Goal: Task Accomplishment & Management: Manage account settings

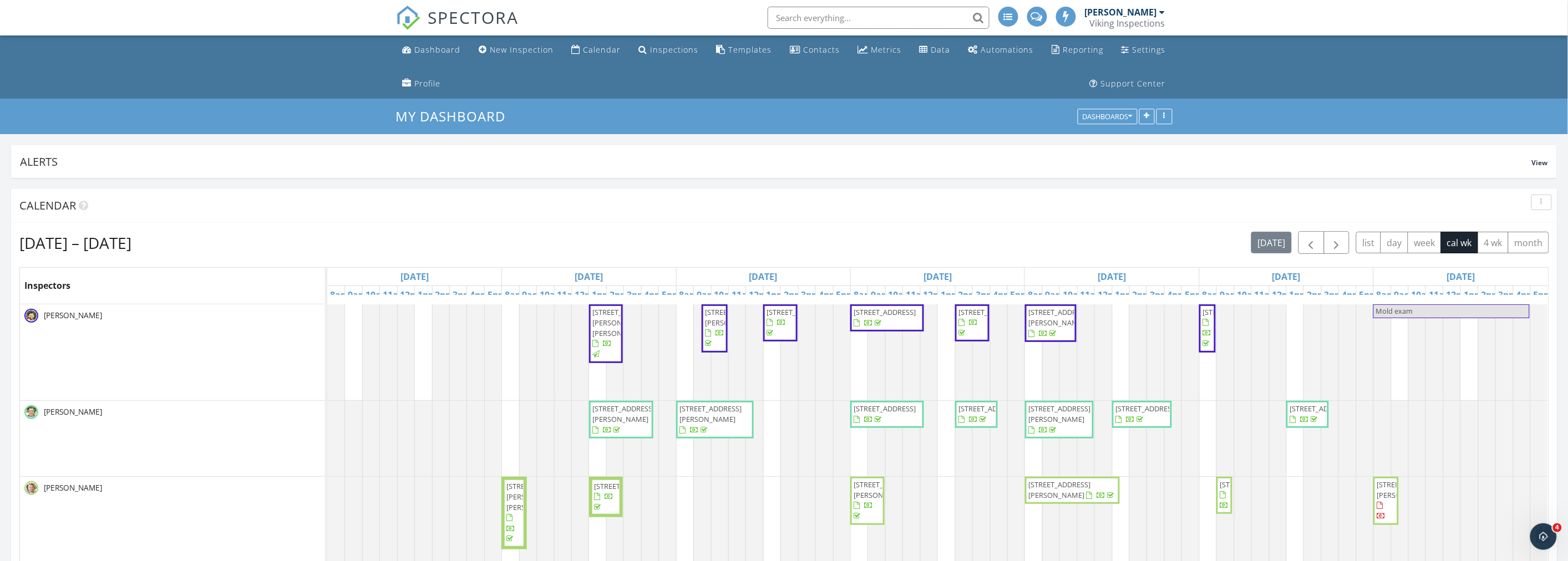
scroll to position [1997, 1588]
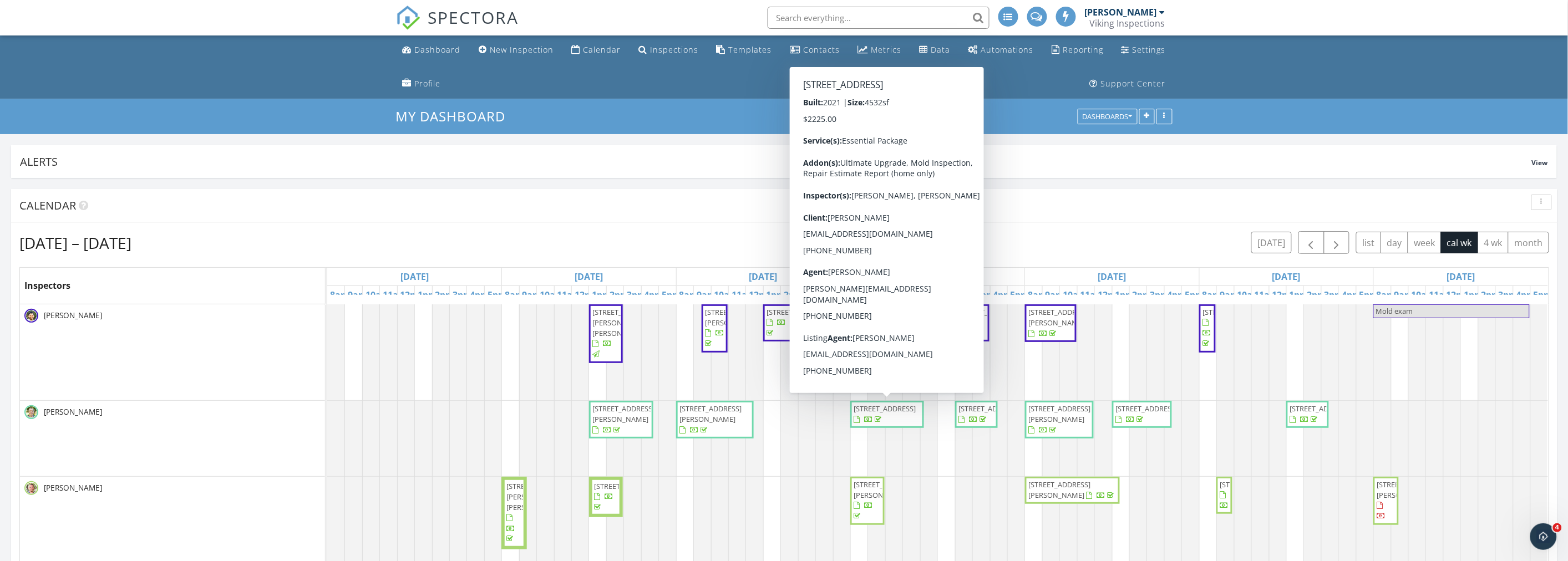
click at [407, 212] on div "Calendar" at bounding box center [776, 205] width 1513 height 17
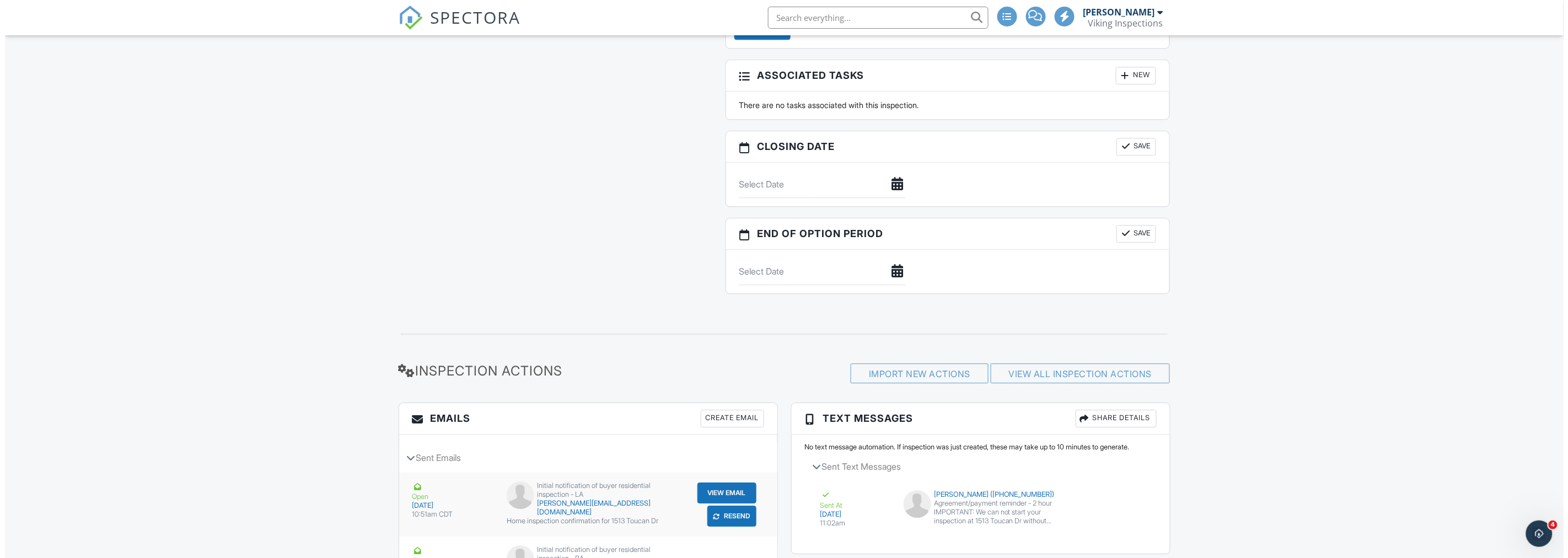
scroll to position [1408, 0]
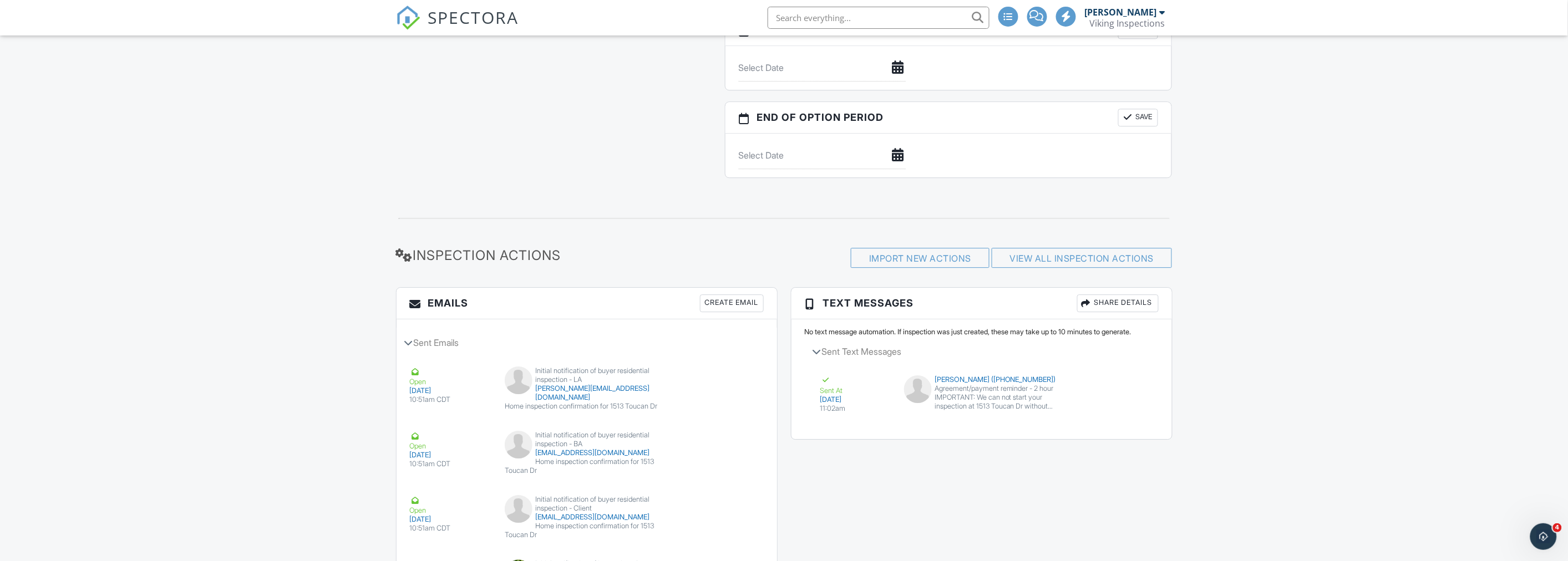
click at [733, 297] on div "Create Email" at bounding box center [732, 303] width 64 height 18
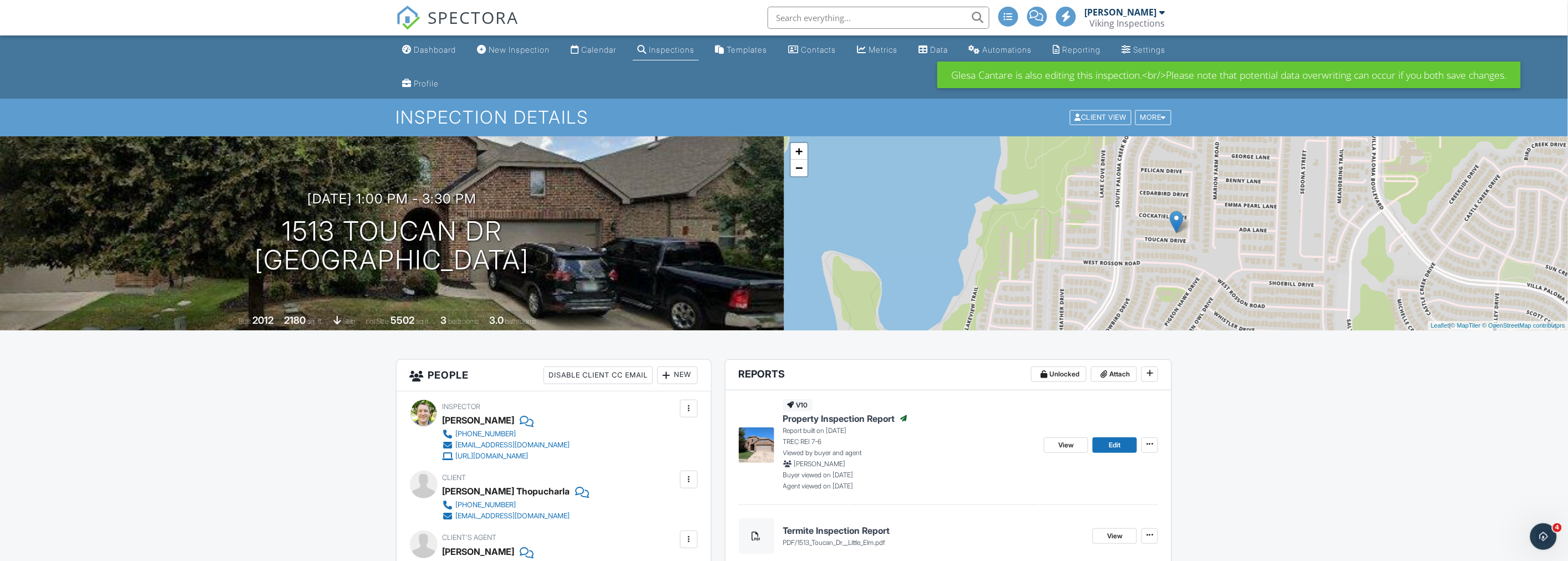
click at [184, 64] on ul "Dashboard New Inspection Calendar Inspections Templates Contacts Metrics Data A…" at bounding box center [784, 67] width 1568 height 63
click at [433, 53] on div "Dashboard" at bounding box center [435, 49] width 42 height 9
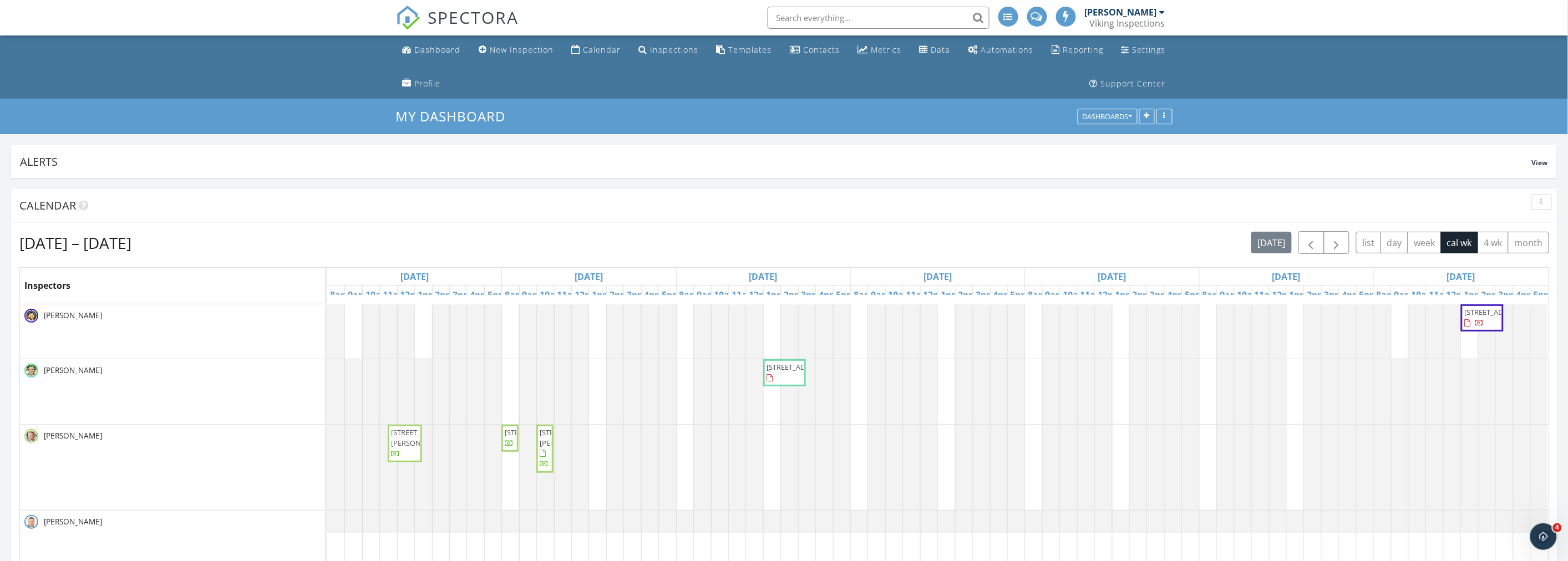
click at [1540, 206] on button "button" at bounding box center [1542, 202] width 21 height 15
click at [1532, 223] on div "Refresh" at bounding box center [1530, 228] width 40 height 13
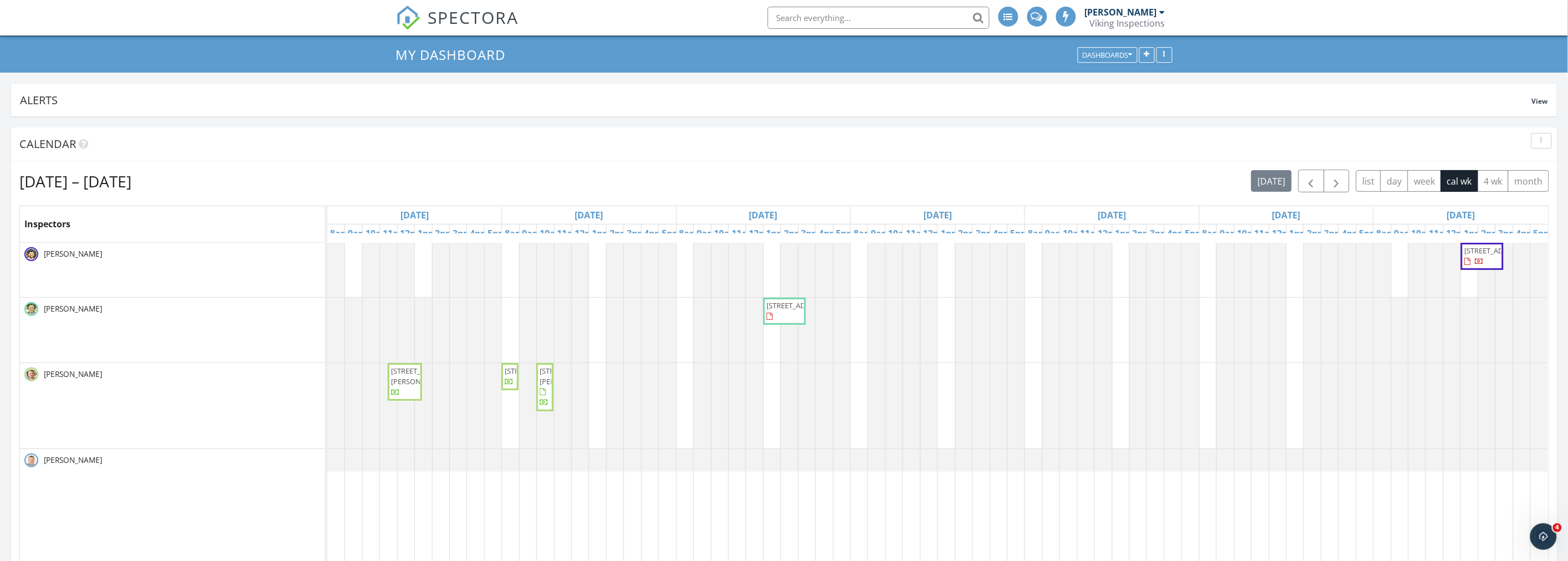
click at [180, 58] on div "My Dashboard Dashboards" at bounding box center [784, 55] width 1568 height 35
click at [1543, 143] on div "button" at bounding box center [1541, 141] width 10 height 8
click at [1528, 168] on div "Refresh" at bounding box center [1530, 166] width 40 height 13
click at [793, 185] on div "Sep 28 – Oct 4, 2025 today list day week cal wk 4 wk month" at bounding box center [784, 180] width 1529 height 23
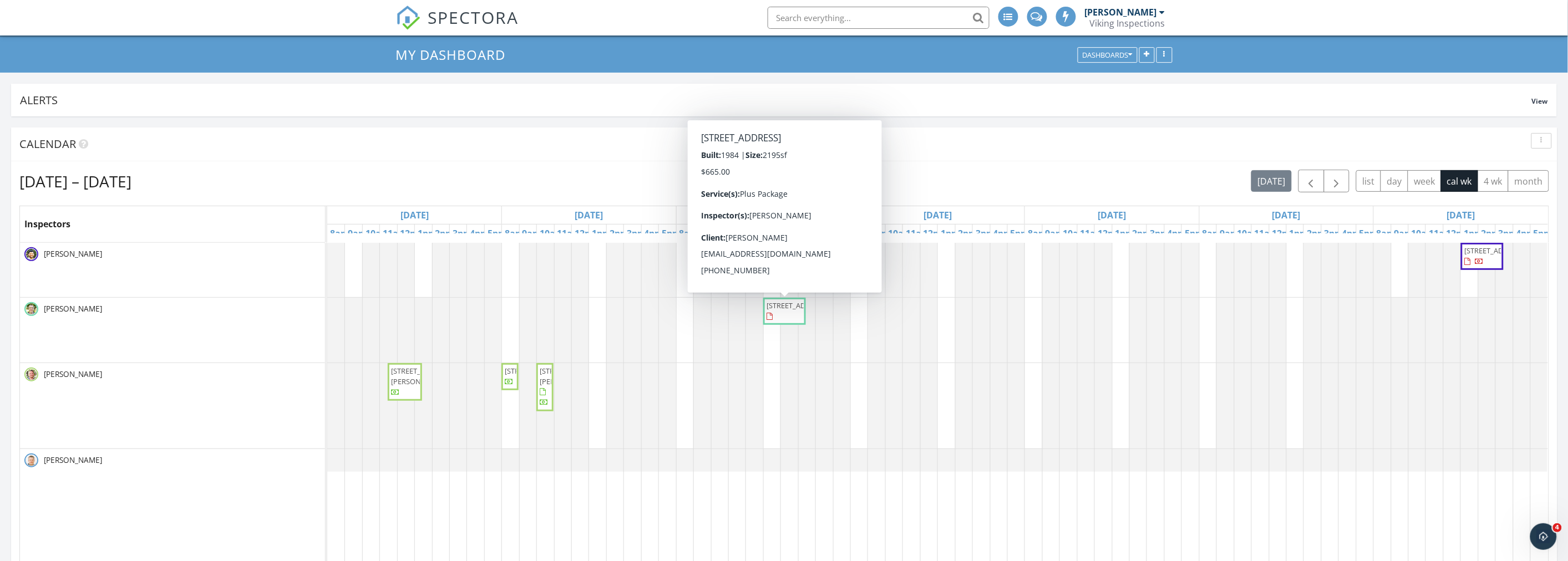
drag, startPoint x: 786, startPoint y: 294, endPoint x: 782, endPoint y: 313, distance: 19.4
click at [782, 310] on span "504 Sagebrush St, Colleyville 76034" at bounding box center [797, 305] width 62 height 10
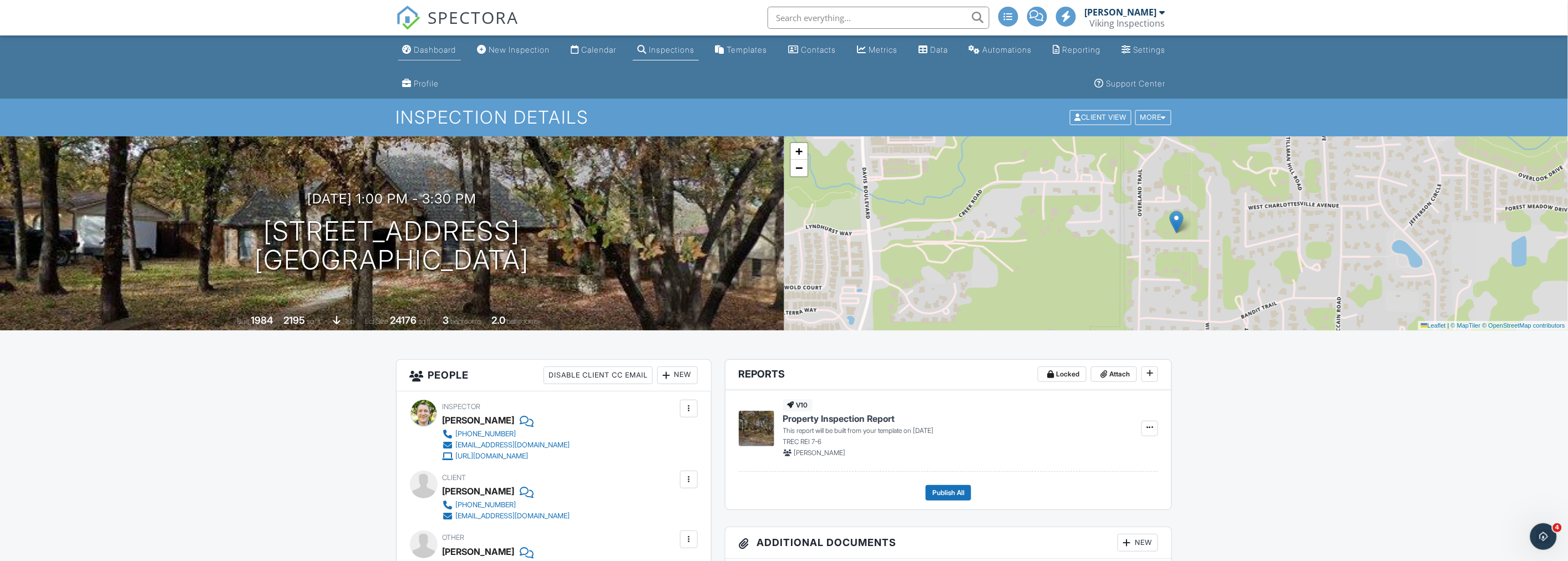
click at [423, 56] on link "Dashboard" at bounding box center [429, 50] width 62 height 21
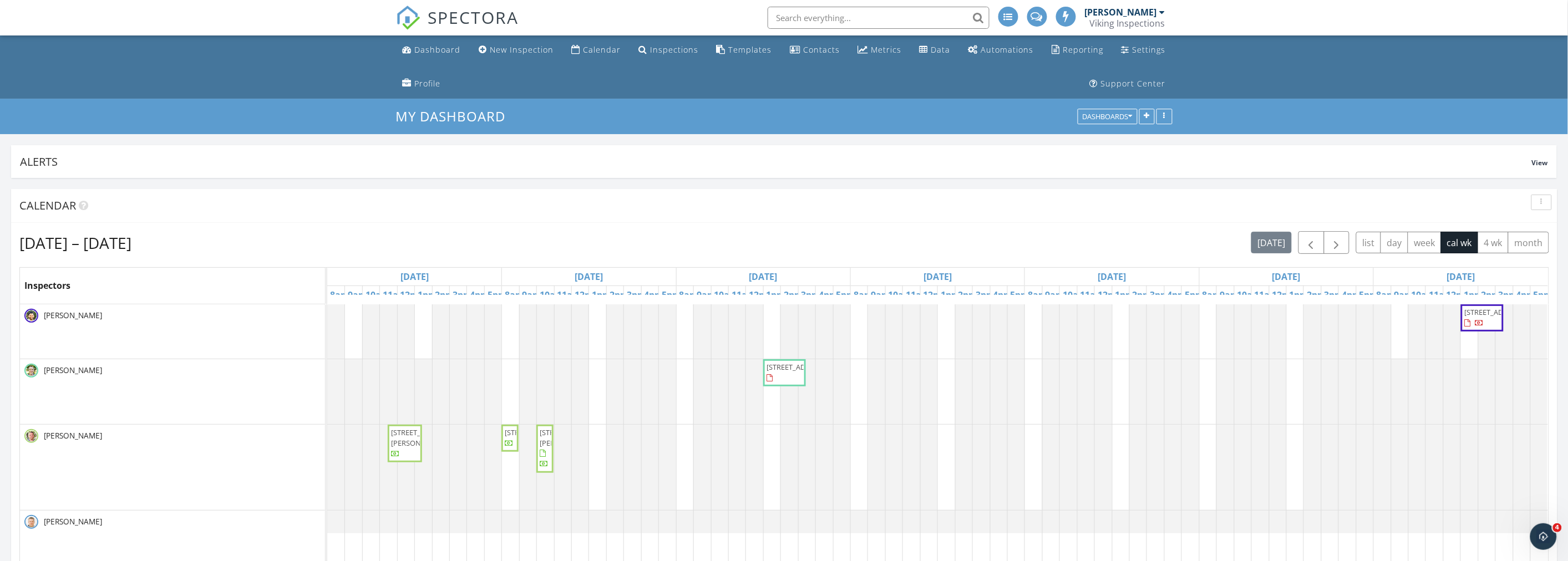
click at [246, 86] on ul "Dashboard New Inspection Calendar Inspections Templates Contacts Metrics Data A…" at bounding box center [784, 67] width 1568 height 63
click at [232, 24] on nav "SPECTORA Kris Svendsen Viking Inspections Role: Inspector Change Role Dashboard…" at bounding box center [784, 18] width 1568 height 35
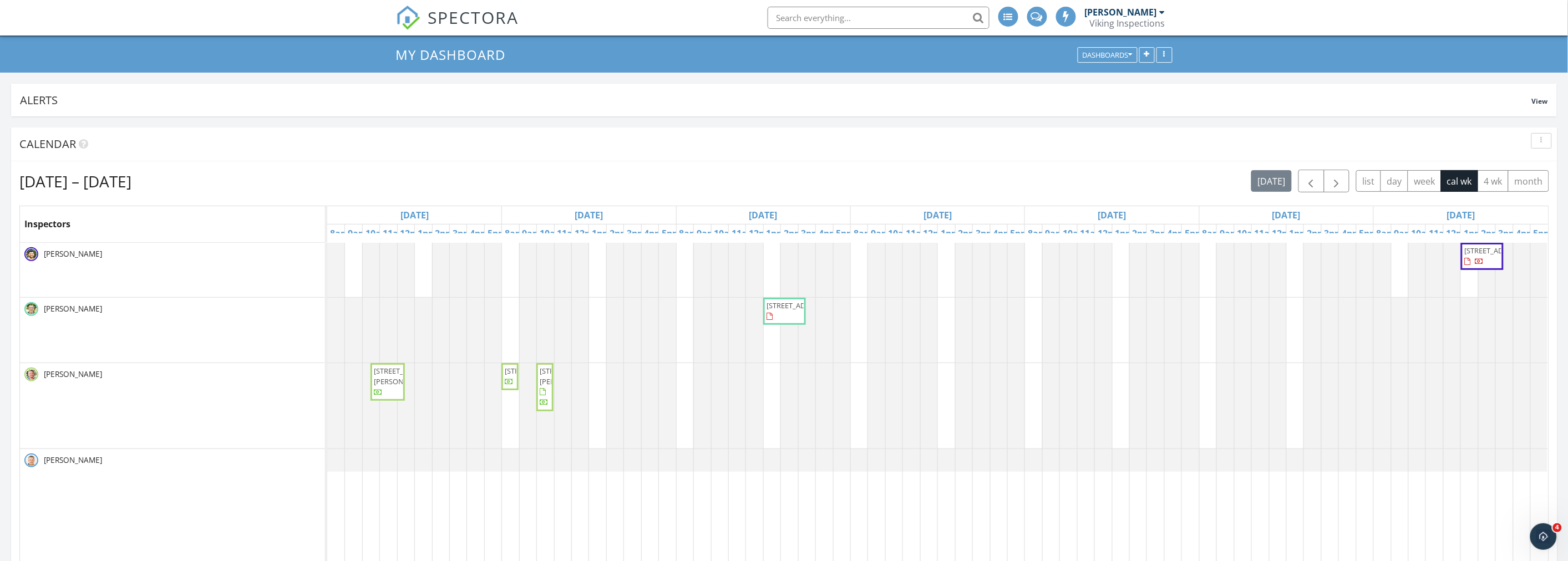
scroll to position [1997, 1588]
click at [844, 171] on div "[DATE] – [DATE] [DATE] list day week cal wk 4 wk month" at bounding box center [784, 180] width 1529 height 23
click at [1542, 139] on div "button" at bounding box center [1541, 141] width 10 height 8
click at [1531, 161] on div "Refresh" at bounding box center [1530, 166] width 40 height 13
click at [814, 187] on div "[DATE] – [DATE] [DATE] list day week cal wk 4 wk month" at bounding box center [784, 180] width 1529 height 23
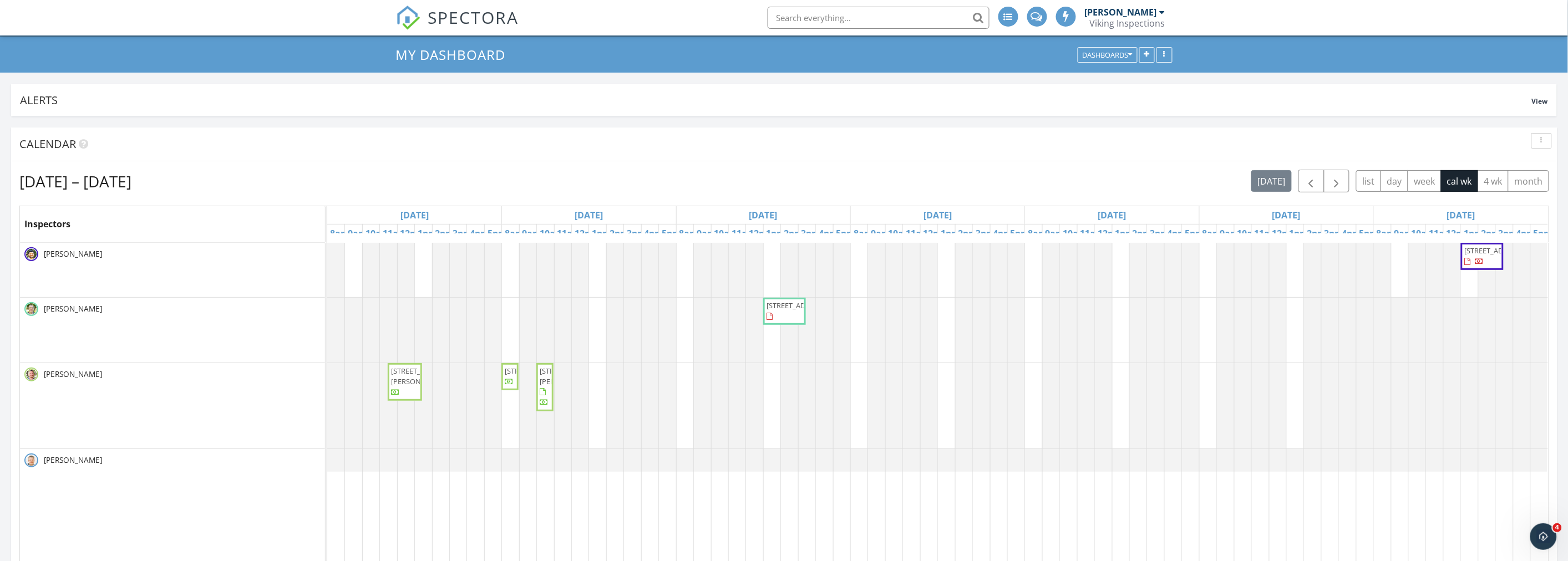
click at [417, 186] on div "[DATE] – [DATE] [DATE] list day week cal wk 4 wk month" at bounding box center [784, 180] width 1529 height 23
click at [782, 143] on div "Calendar" at bounding box center [776, 144] width 1513 height 17
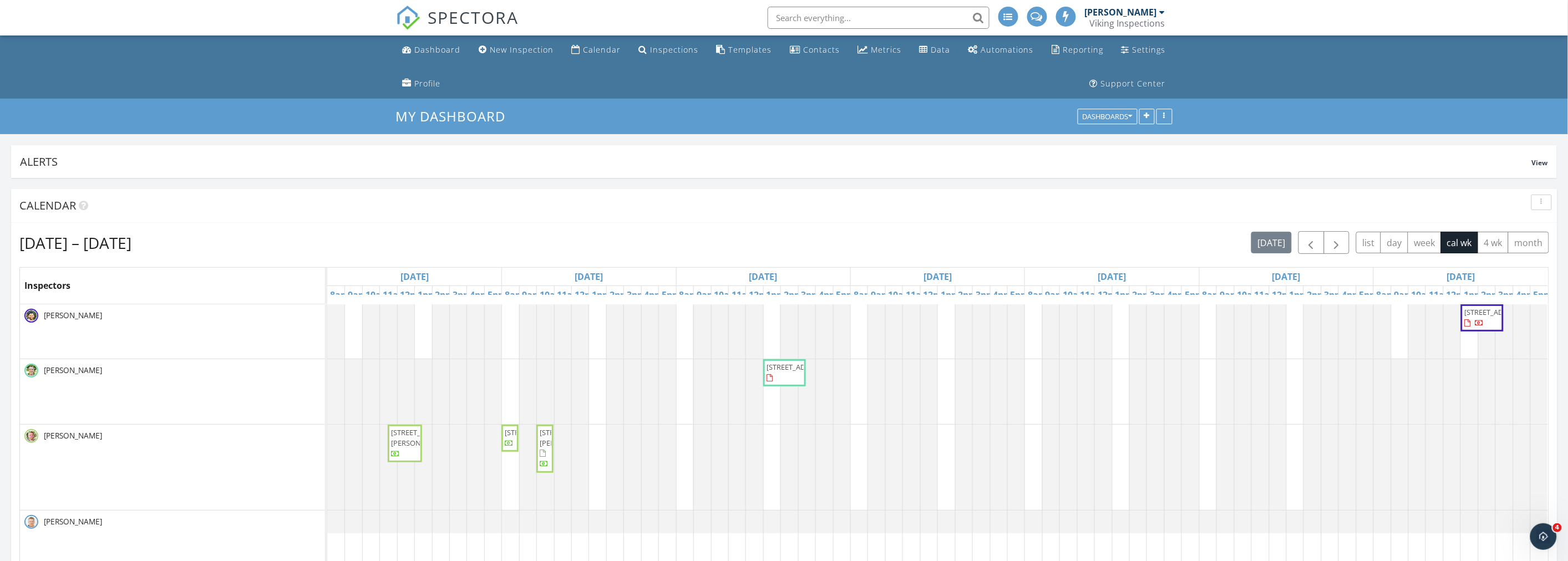
click at [249, 73] on ul "Dashboard New Inspection Calendar Inspections Templates Contacts Metrics Data A…" at bounding box center [784, 67] width 1568 height 63
click at [1539, 202] on div "button" at bounding box center [1541, 202] width 10 height 8
click at [1531, 221] on div "Refresh" at bounding box center [1530, 228] width 40 height 13
click at [150, 75] on ul "Dashboard New Inspection Calendar Inspections Templates Contacts Metrics Data A…" at bounding box center [784, 67] width 1568 height 63
click at [313, 62] on ul "Dashboard New Inspection Calendar Inspections Templates Contacts Metrics Data A…" at bounding box center [784, 67] width 1568 height 63
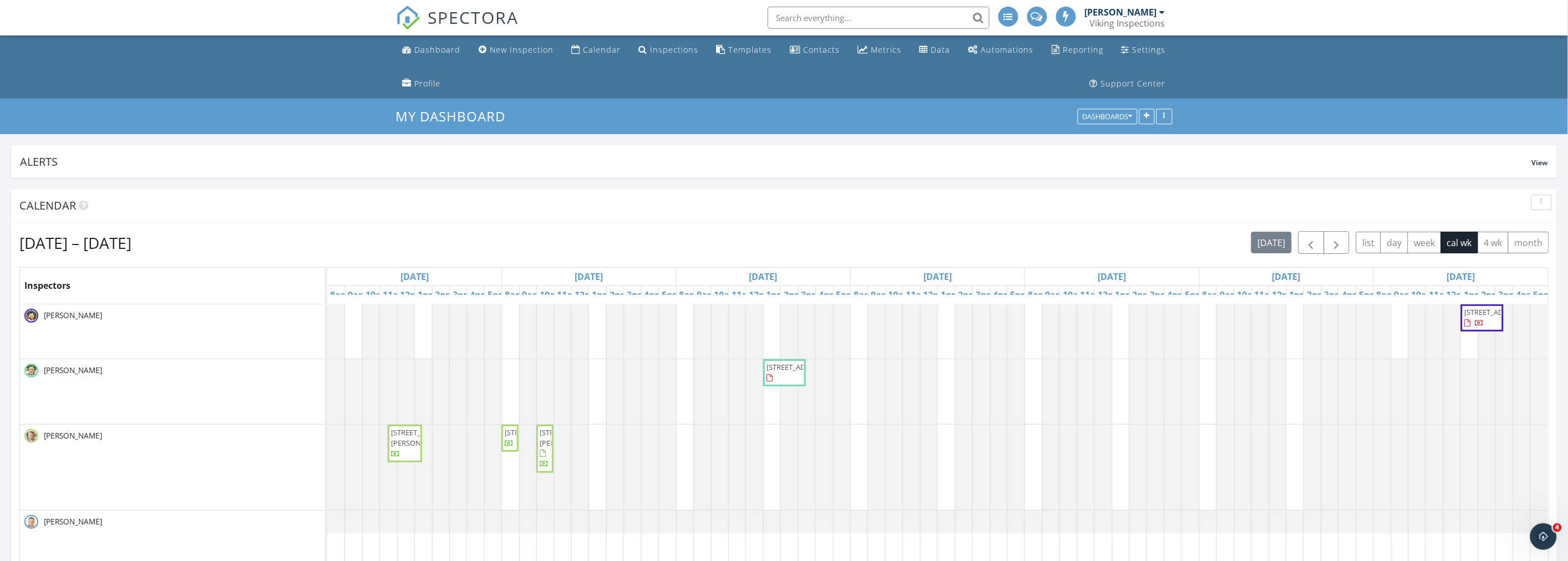
click at [214, 84] on ul "Dashboard New Inspection Calendar Inspections Templates Contacts Metrics Data A…" at bounding box center [784, 67] width 1568 height 63
click at [824, 240] on div "[DATE] – [DATE] [DATE] list day week cal wk 4 wk month" at bounding box center [784, 242] width 1529 height 23
